Goal: Download file/media

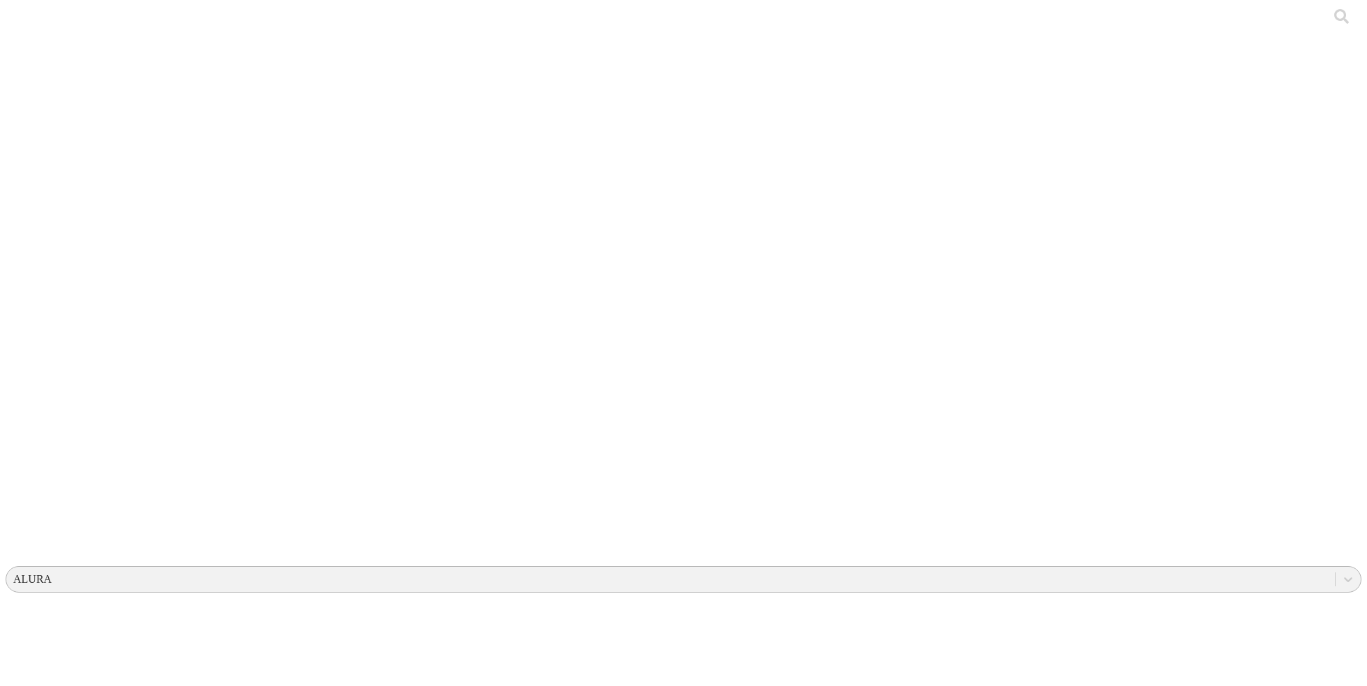
click at [1093, 569] on div "ALURA" at bounding box center [670, 579] width 1329 height 21
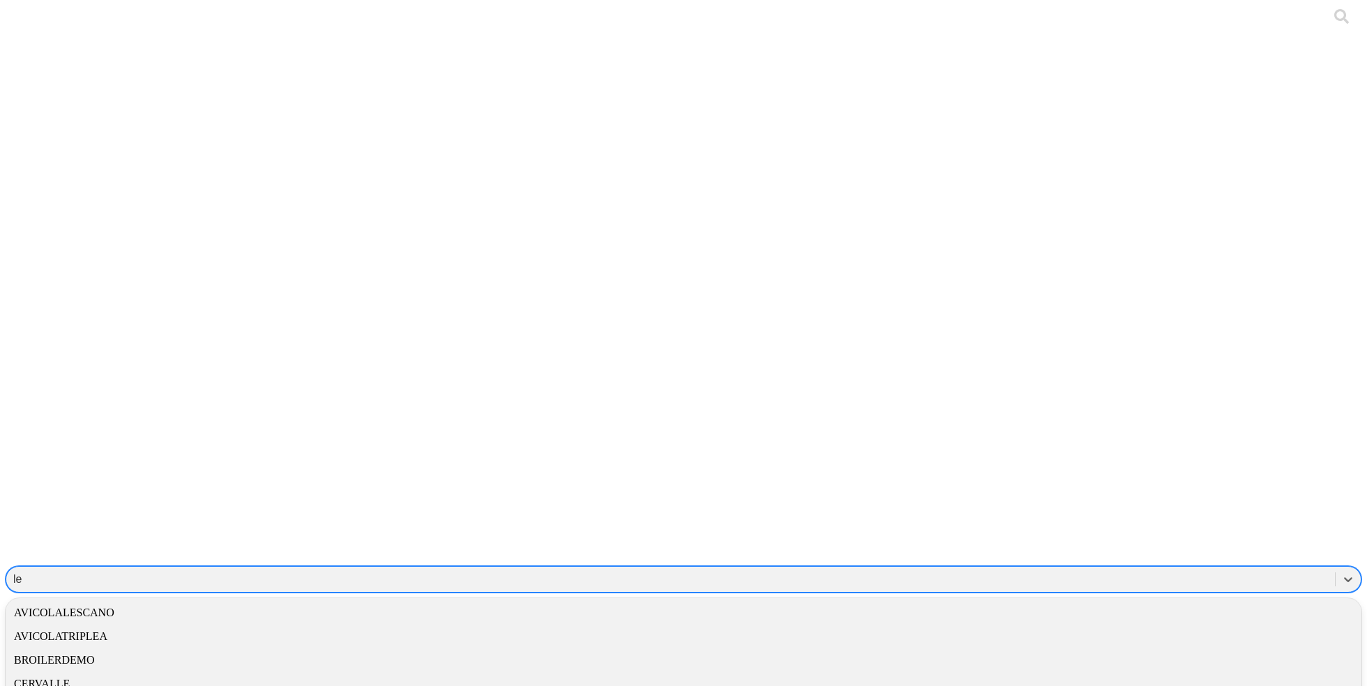
type input "les"
click at [1145, 601] on div "AVICOLALESCANO" at bounding box center [684, 613] width 1356 height 24
